Goal: Transaction & Acquisition: Purchase product/service

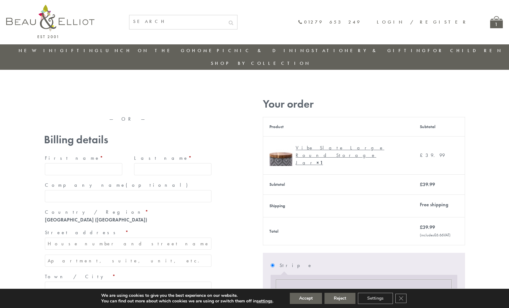
type input "[EMAIL_ADDRESS][DOMAIN_NAME]"
type input "[PERSON_NAME]"
type input "23, [GEOGRAPHIC_DATA], [GEOGRAPHIC_DATA]"
type input "[GEOGRAPHIC_DATA]"
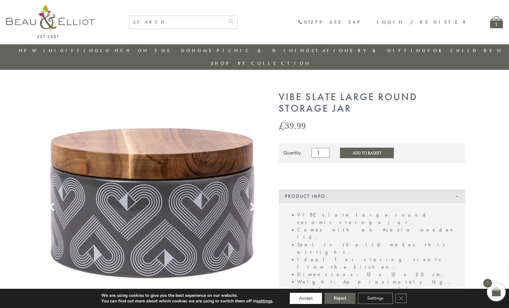
click at [306, 298] on button "Accept" at bounding box center [306, 297] width 32 height 11
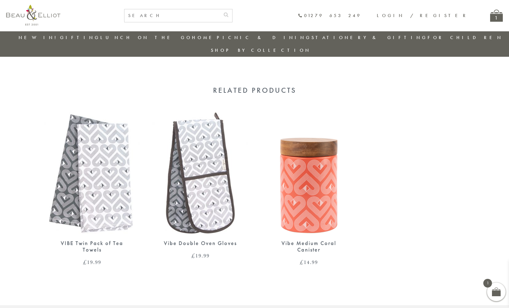
scroll to position [314, 0]
